Goal: Transaction & Acquisition: Obtain resource

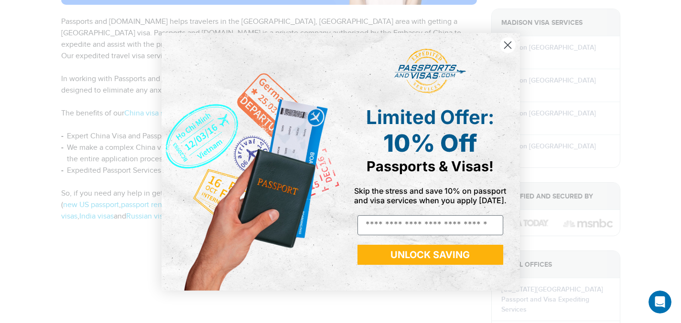
click at [508, 43] on circle "Close dialog" at bounding box center [507, 45] width 16 height 16
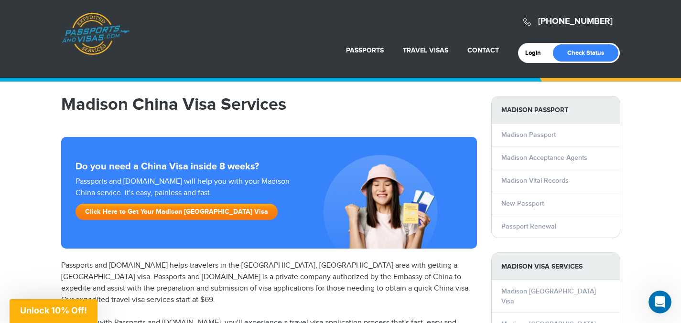
click at [203, 214] on link "Click Here to Get Your Madison [GEOGRAPHIC_DATA] Visa" at bounding box center [176, 212] width 202 height 16
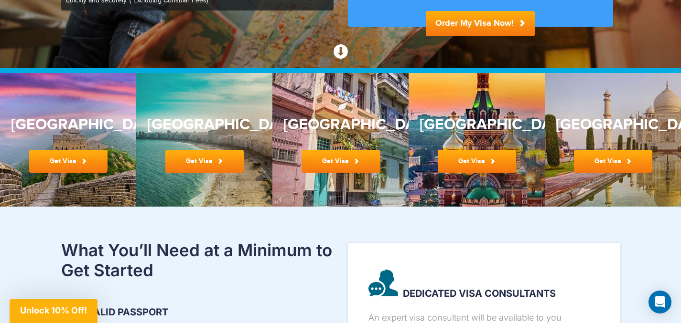
scroll to position [275, 0]
